Goal: Subscribe to service/newsletter

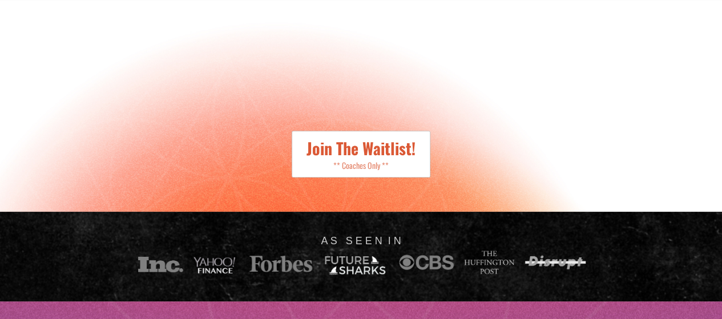
scroll to position [379, 0]
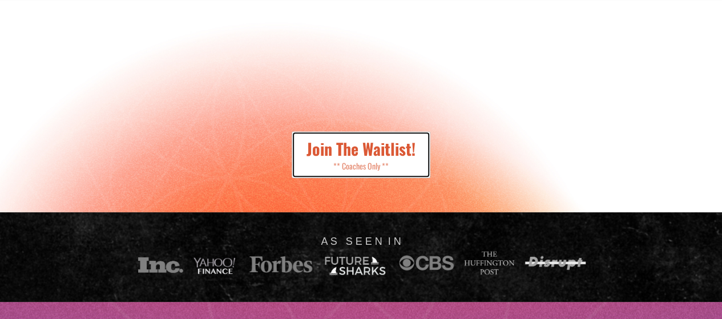
click at [399, 160] on span "Join The Waitlist!" at bounding box center [360, 148] width 109 height 23
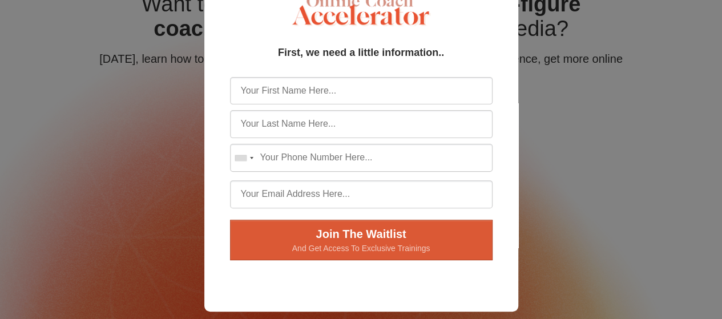
scroll to position [99, 0]
click at [475, 95] on input "first_name" at bounding box center [361, 91] width 262 height 28
type input "Asta"
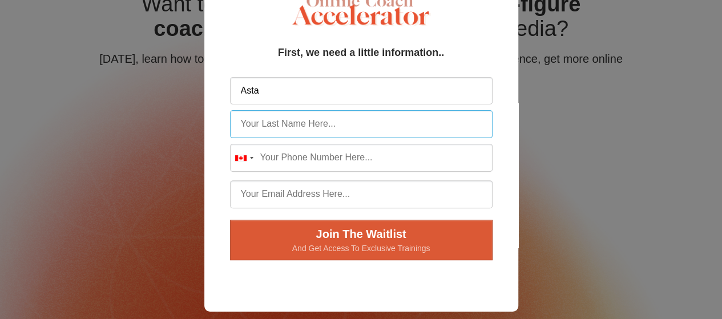
type input "Babb"
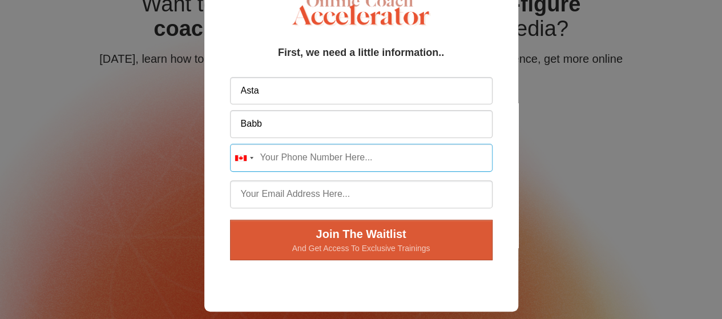
type input "16475286953"
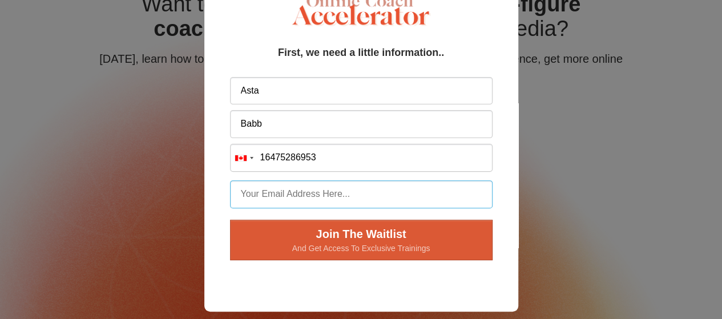
type input "ababb@montagesupport.ca"
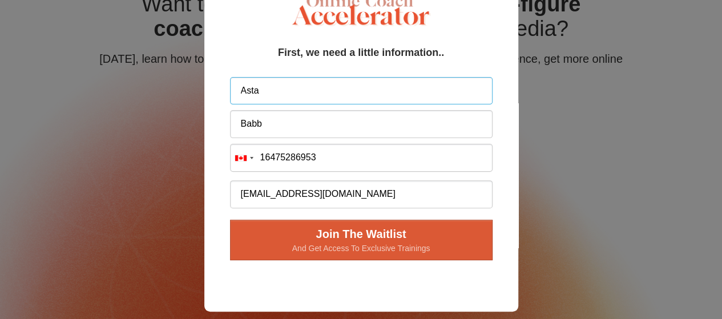
type input "+1 647-528-6953"
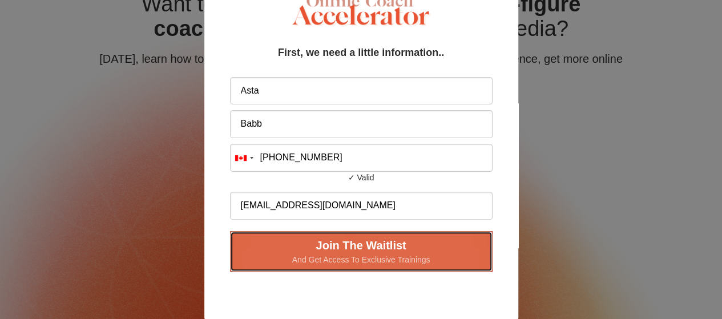
click at [377, 257] on span "And Get Access To Exclusive Trainings" at bounding box center [361, 259] width 233 height 11
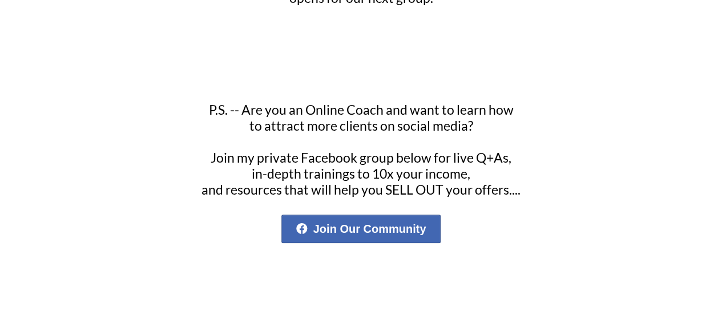
scroll to position [192, 0]
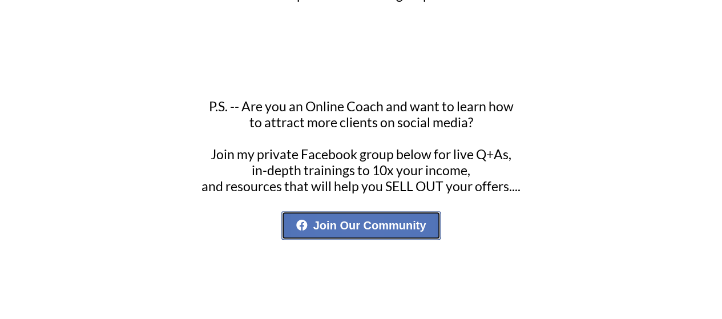
click at [398, 226] on link "Join Our Community" at bounding box center [361, 225] width 160 height 29
